Goal: Task Accomplishment & Management: Use online tool/utility

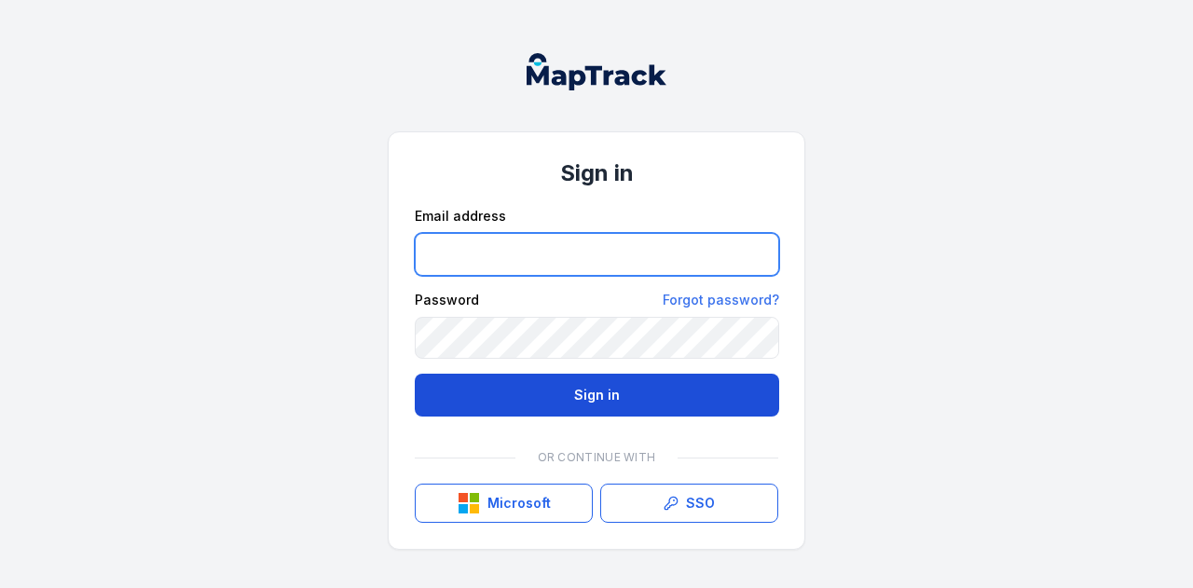
type input "**********"
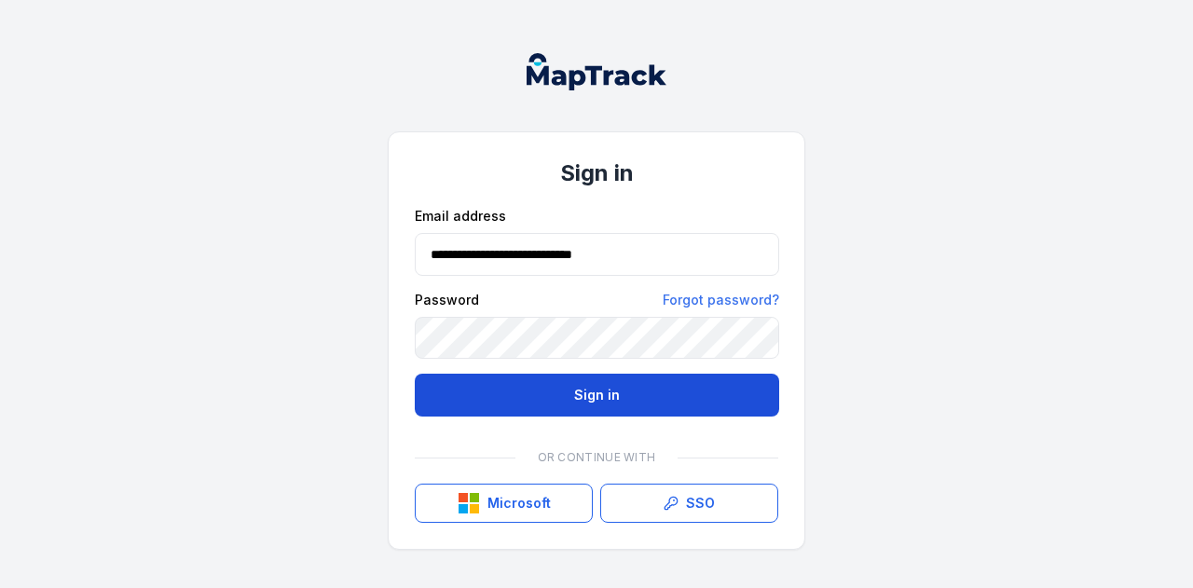
click at [584, 395] on button "Sign in" at bounding box center [597, 395] width 364 height 43
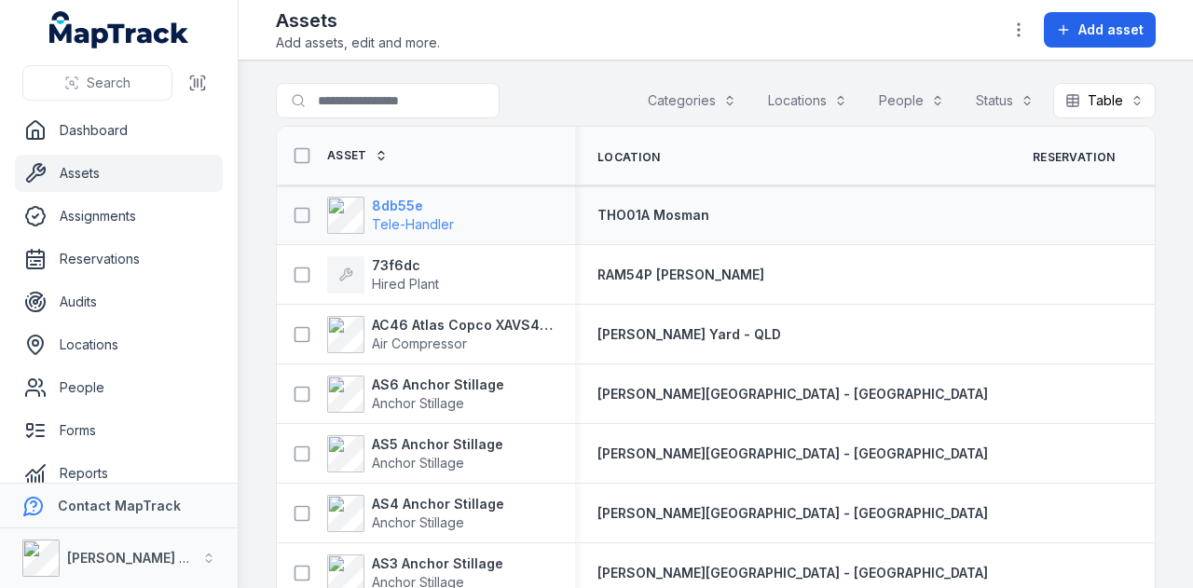
click at [392, 204] on strong "8db55e" at bounding box center [413, 206] width 82 height 19
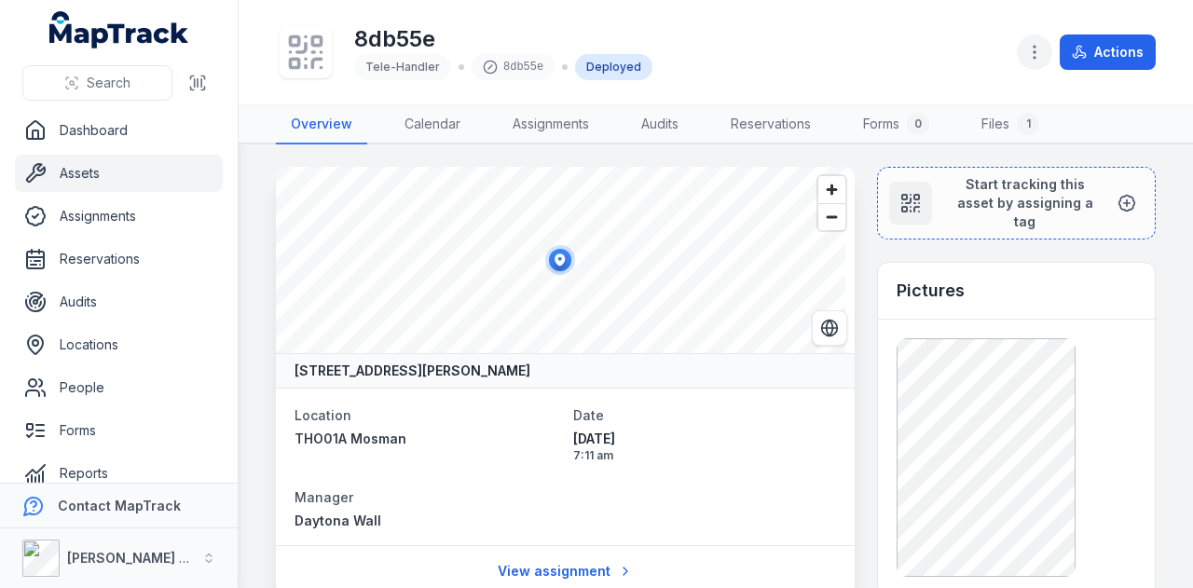
click at [1038, 52] on icon "button" at bounding box center [1034, 52] width 19 height 19
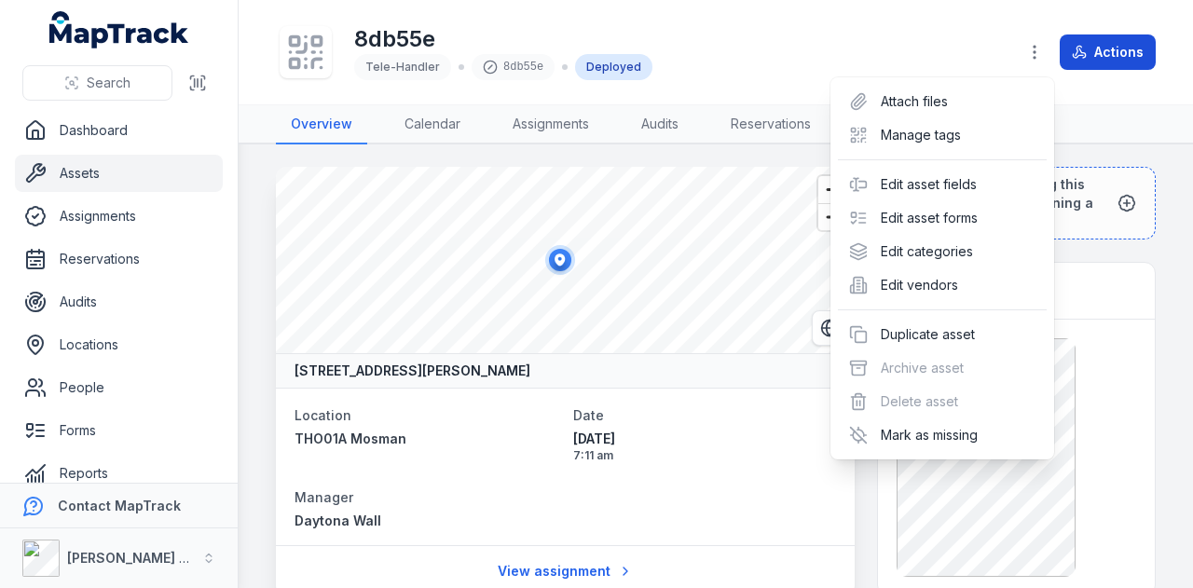
drag, startPoint x: 1117, startPoint y: 122, endPoint x: 1104, endPoint y: 61, distance: 62.0
click at [1113, 105] on div "Toggle Navigation 8db55e Tele-Handler 8db55e Deployed Actions Overview Calendar…" at bounding box center [716, 294] width 954 height 588
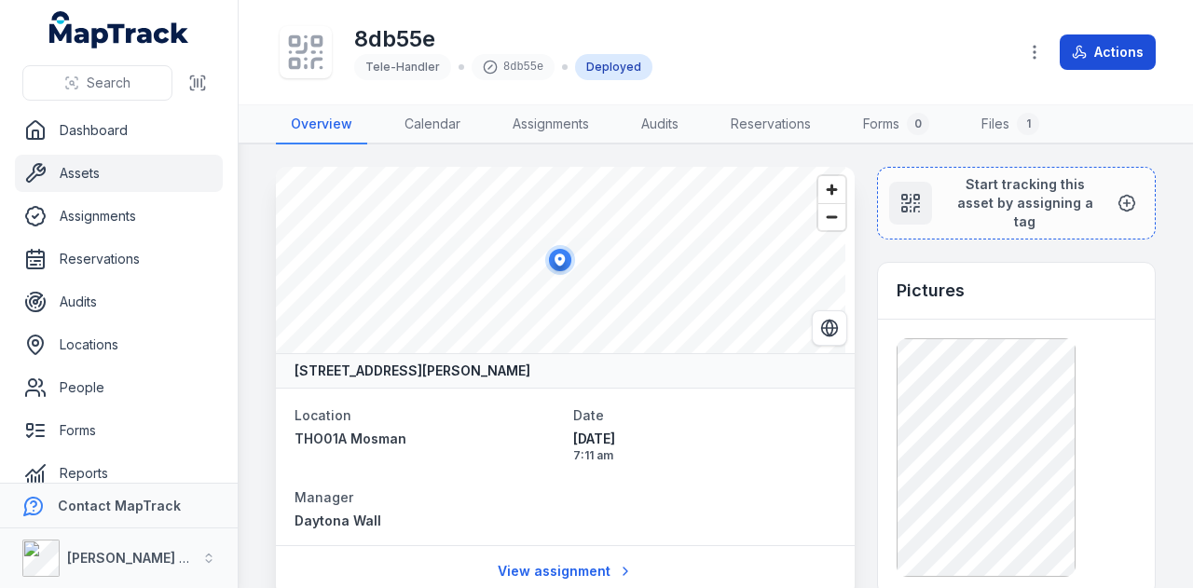
click at [1103, 57] on button "Actions" at bounding box center [1107, 51] width 96 height 35
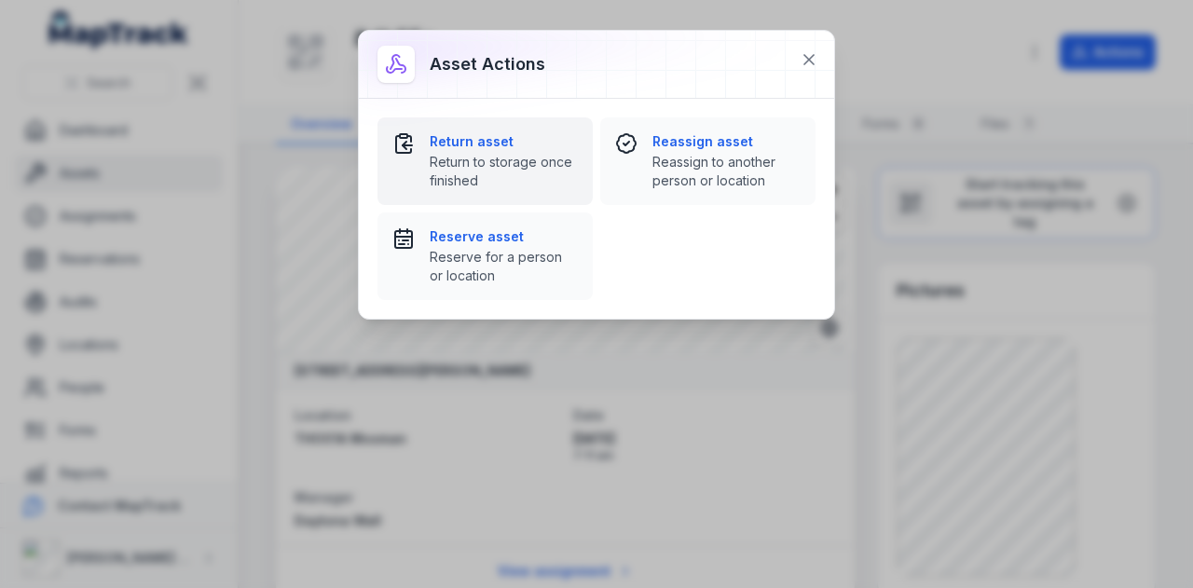
click at [498, 139] on strong "Return asset" at bounding box center [504, 141] width 148 height 19
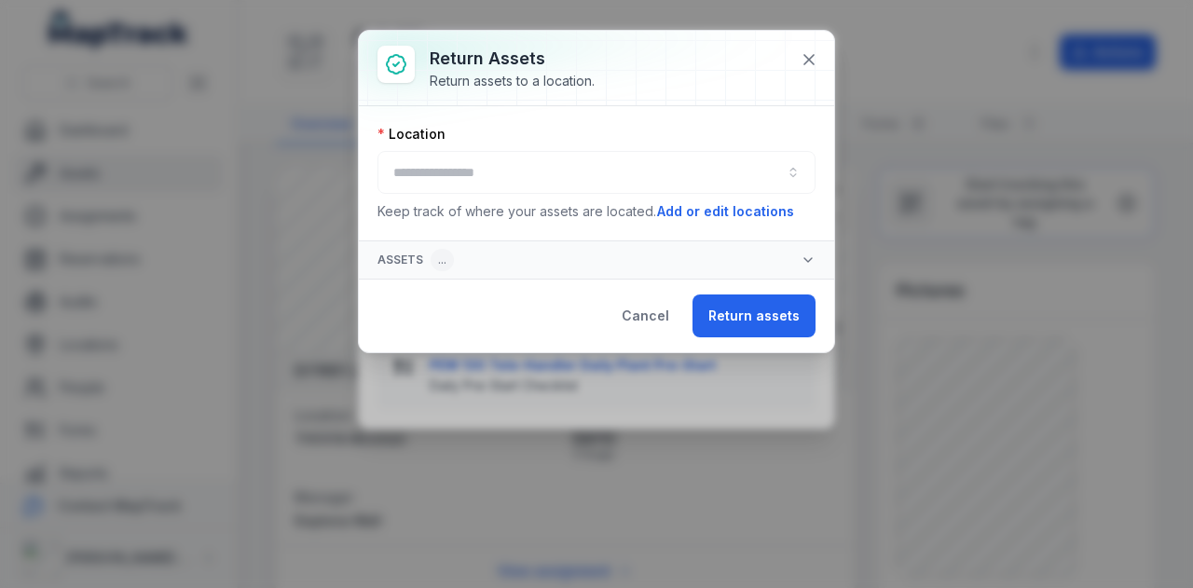
click at [547, 155] on div at bounding box center [596, 172] width 438 height 43
click at [539, 167] on div at bounding box center [596, 172] width 438 height 43
click at [476, 161] on button "button" at bounding box center [596, 172] width 438 height 43
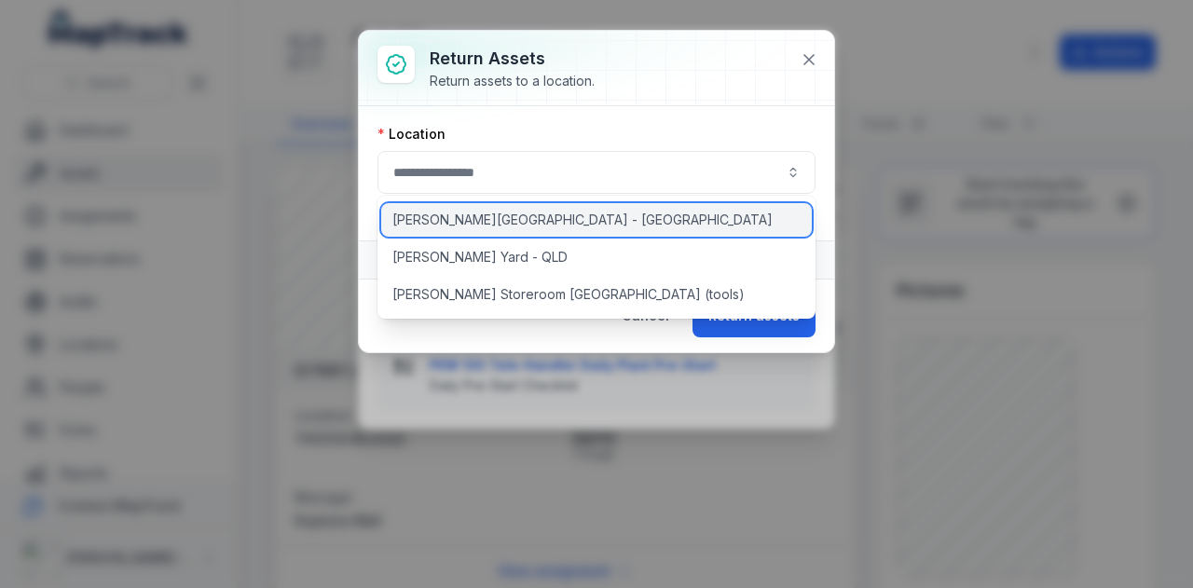
click at [488, 221] on div "[PERSON_NAME][GEOGRAPHIC_DATA] - [GEOGRAPHIC_DATA]" at bounding box center [596, 220] width 431 height 34
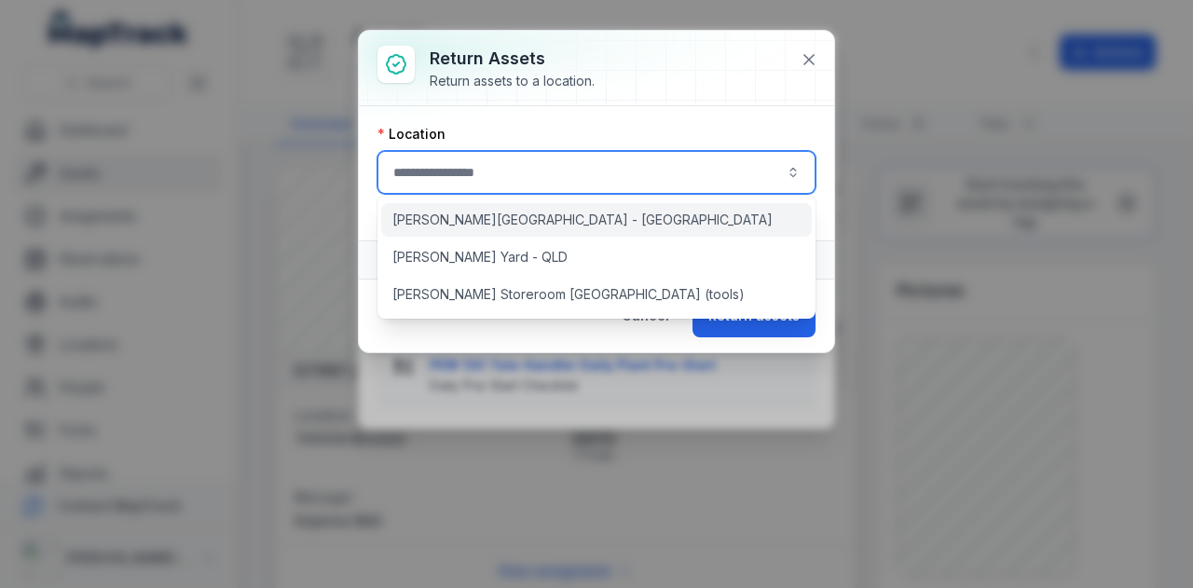
type input "**********"
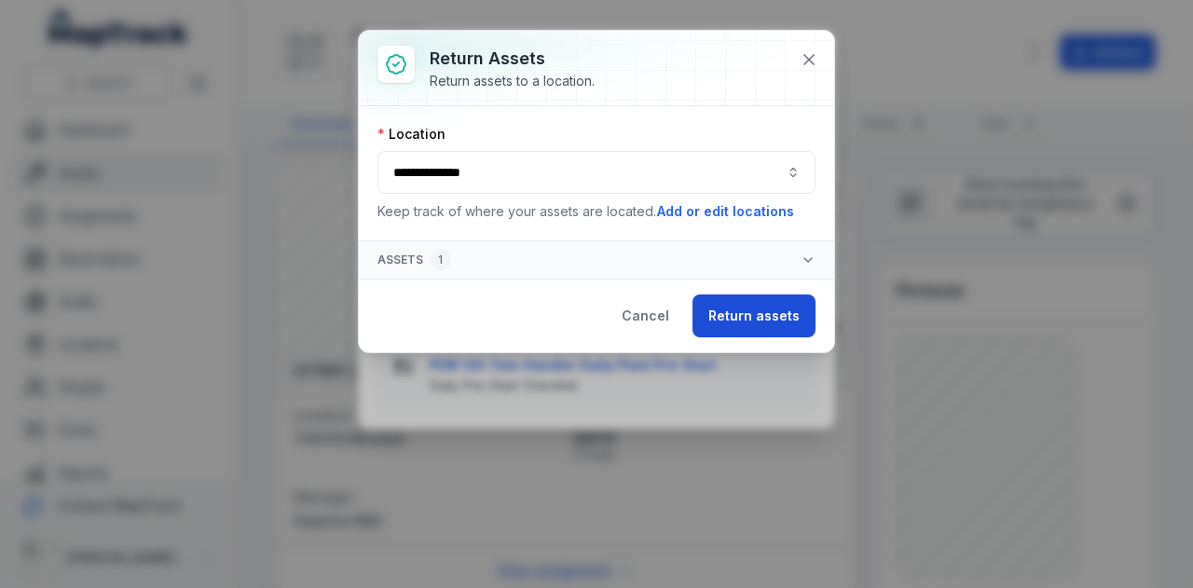
click at [772, 301] on button "Return assets" at bounding box center [753, 315] width 123 height 43
